Goal: Book appointment/travel/reservation

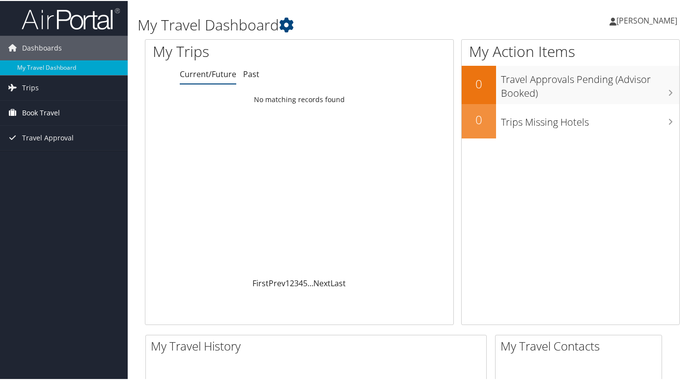
click at [39, 109] on span "Book Travel" at bounding box center [41, 112] width 38 height 25
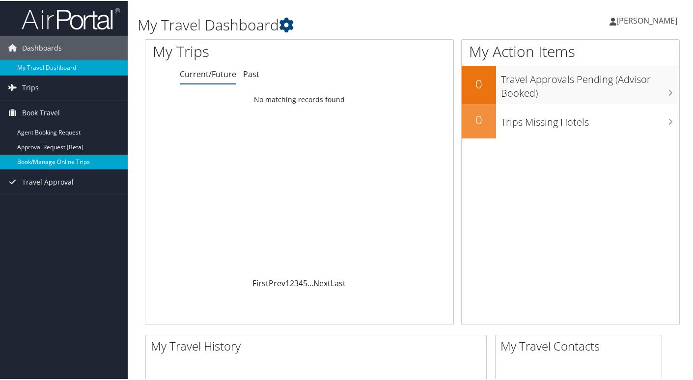
click at [42, 161] on link "Book/Manage Online Trips" at bounding box center [64, 161] width 128 height 15
